Goal: Information Seeking & Learning: Learn about a topic

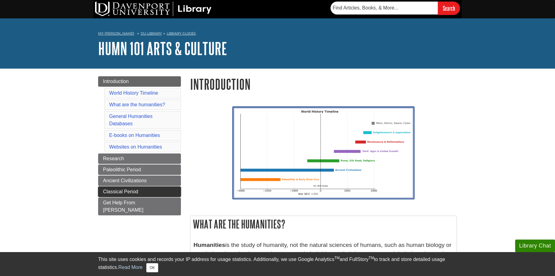
click at [121, 190] on span "Classical Period" at bounding box center [120, 191] width 35 height 5
